Goal: Task Accomplishment & Management: Manage account settings

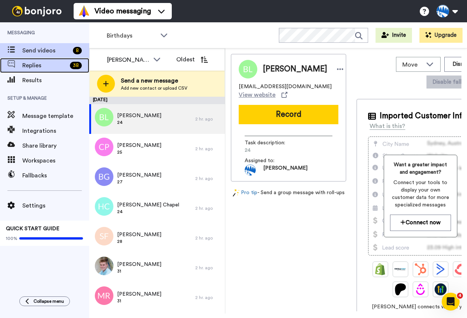
click at [46, 67] on span "Replies" at bounding box center [44, 65] width 45 height 9
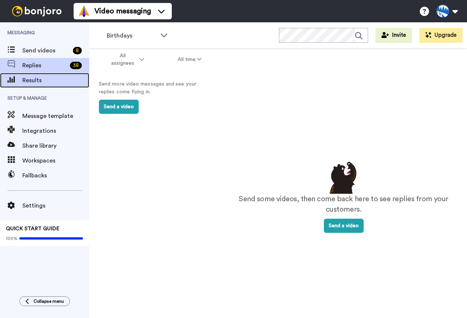
click at [30, 80] on span "Results" at bounding box center [55, 80] width 67 height 9
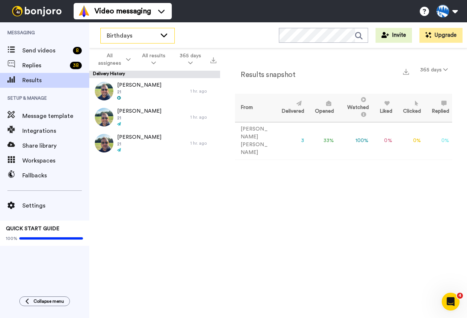
click at [141, 37] on span "Birthdays" at bounding box center [132, 35] width 50 height 9
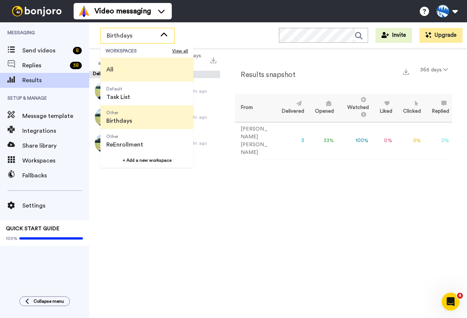
click at [115, 73] on span "All" at bounding box center [109, 70] width 19 height 24
